Goal: Information Seeking & Learning: Learn about a topic

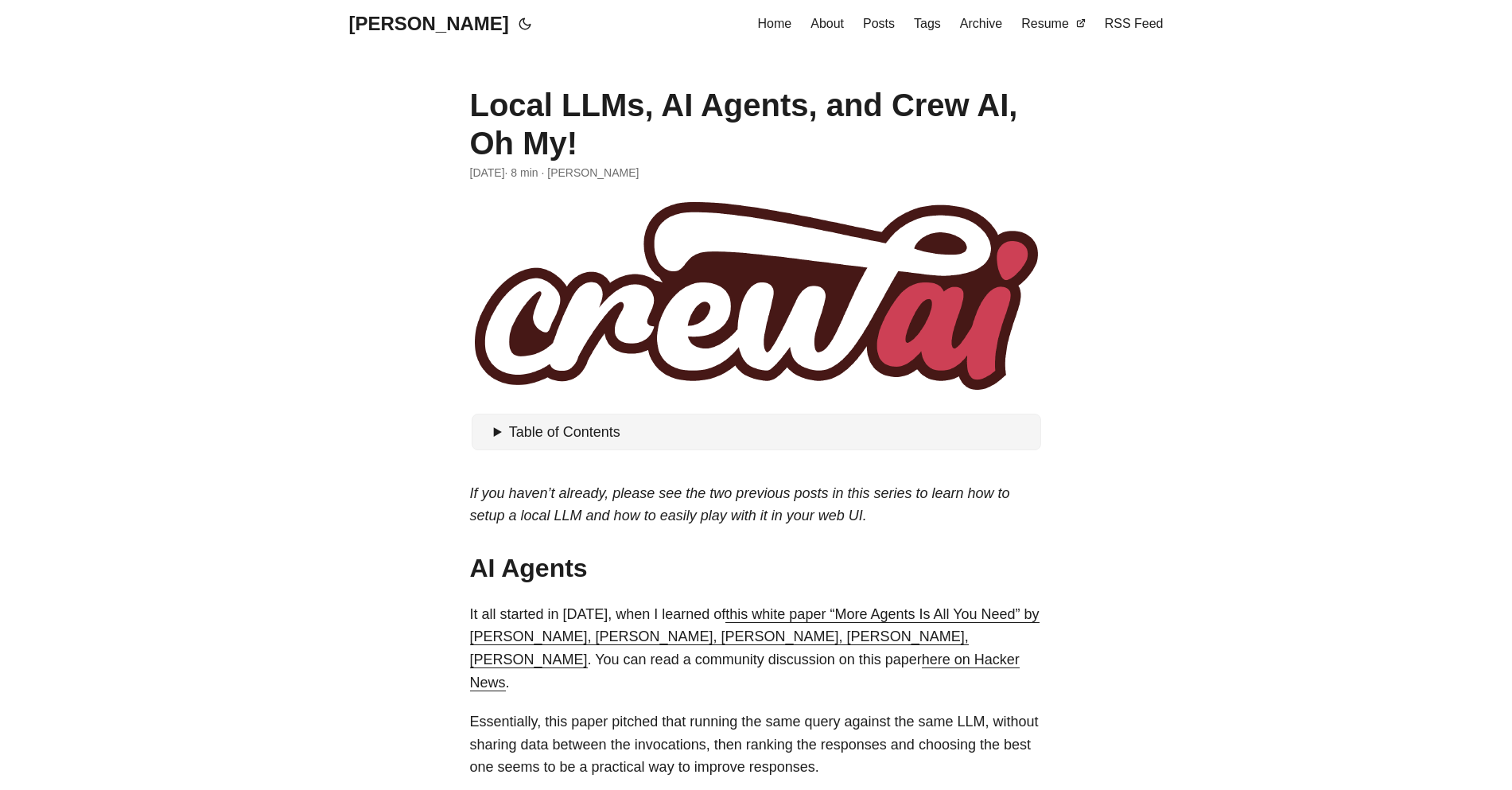
drag, startPoint x: 758, startPoint y: 239, endPoint x: 720, endPoint y: 330, distance: 98.6
drag, startPoint x: 720, startPoint y: 330, endPoint x: 702, endPoint y: 325, distance: 18.7
drag, startPoint x: 702, startPoint y: 325, endPoint x: 638, endPoint y: 356, distance: 71.1
click at [638, 356] on figure at bounding box center [757, 296] width 573 height 198
drag, startPoint x: 638, startPoint y: 356, endPoint x: 709, endPoint y: 258, distance: 121.0
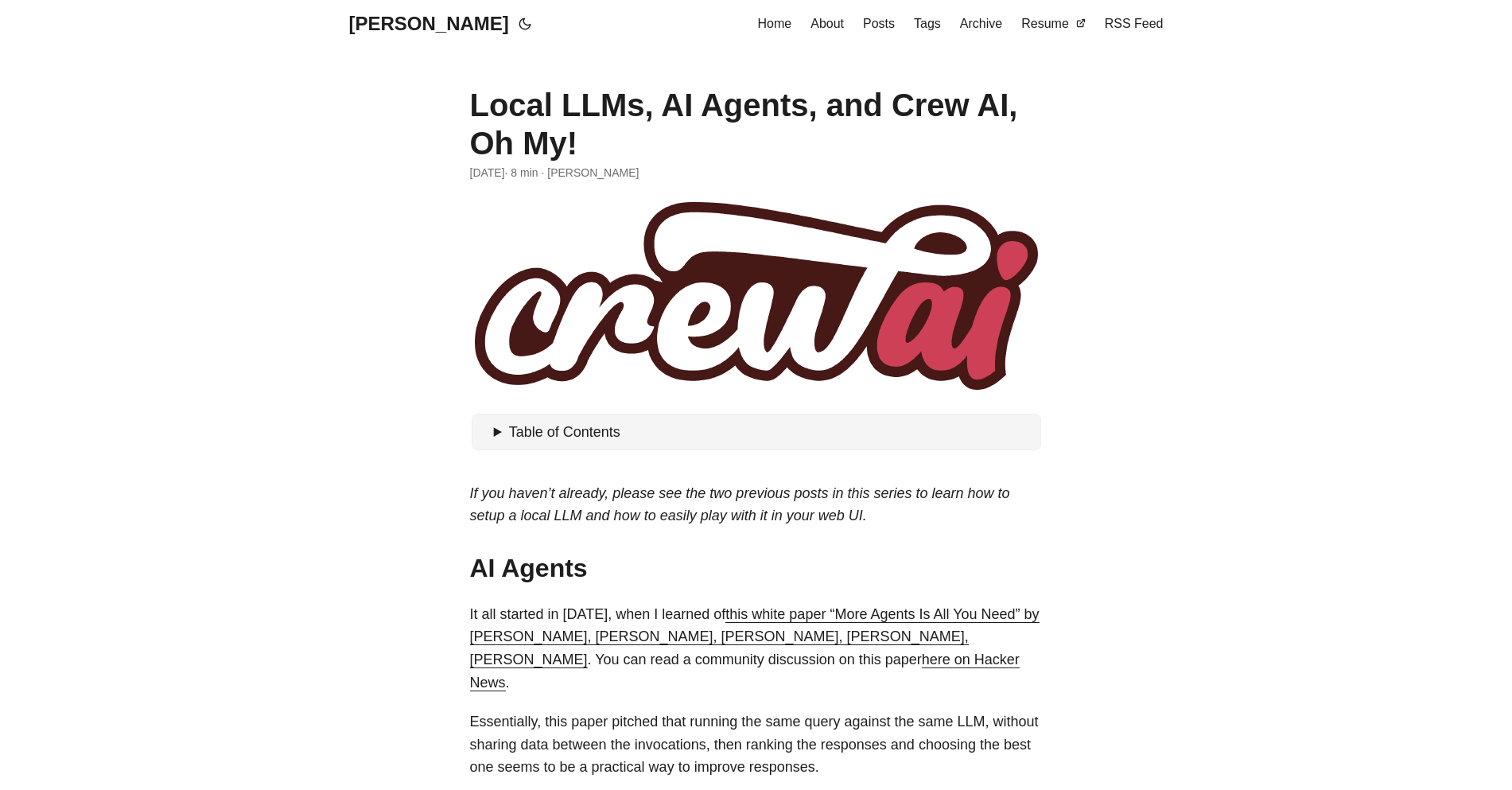
drag, startPoint x: 709, startPoint y: 258, endPoint x: 1247, endPoint y: 433, distance: 565.7
drag, startPoint x: 854, startPoint y: 285, endPoint x: 797, endPoint y: 320, distance: 66.9
click at [797, 320] on figure at bounding box center [757, 296] width 573 height 198
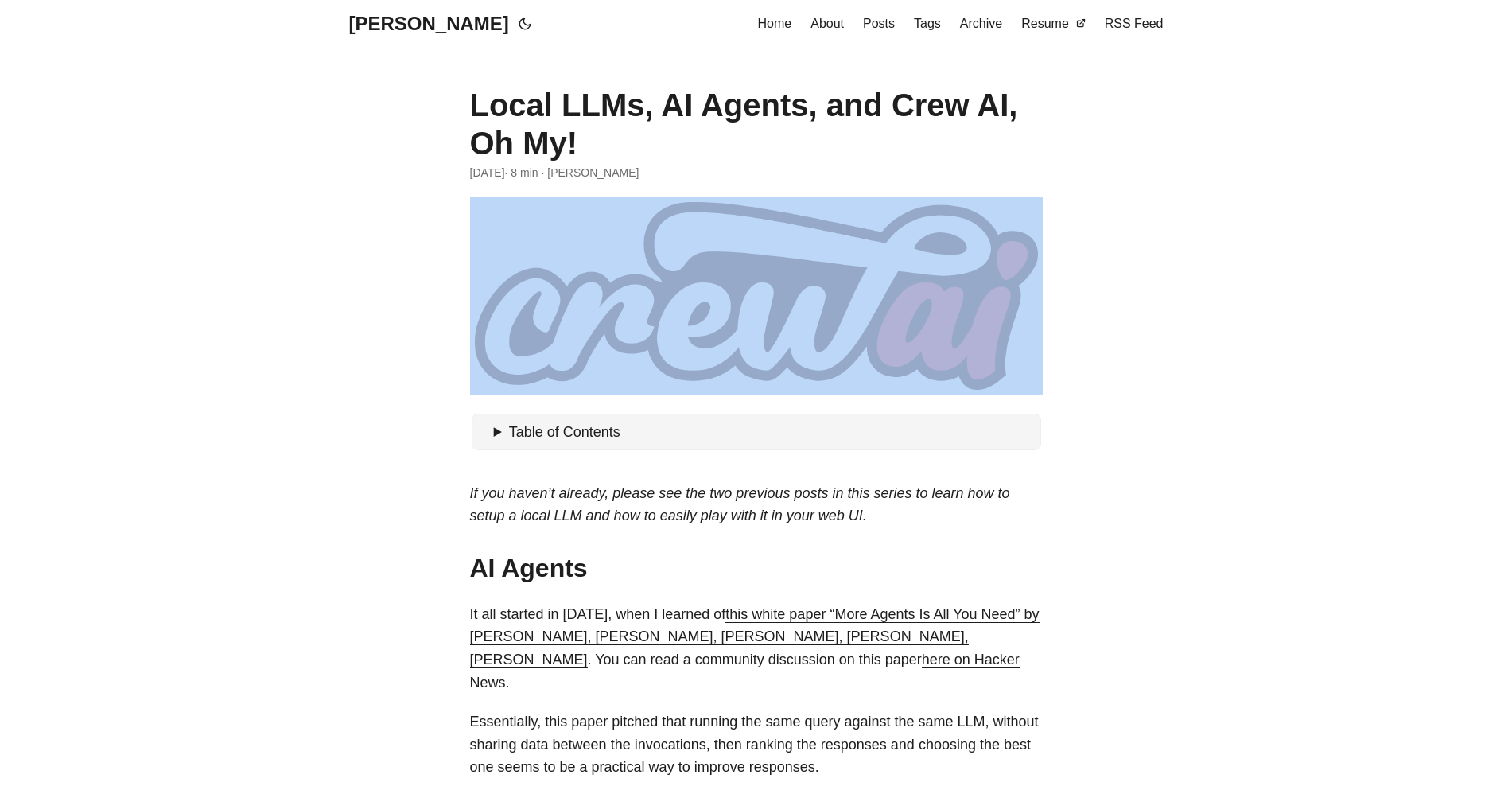
click at [797, 320] on figure at bounding box center [757, 296] width 573 height 198
copy article
